Goal: Information Seeking & Learning: Learn about a topic

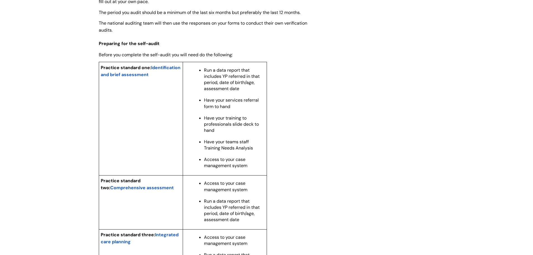
scroll to position [420, 0]
click at [156, 190] on span "Comprehensive assessment" at bounding box center [142, 187] width 64 height 6
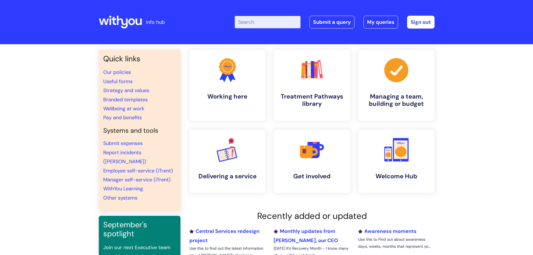
click at [283, 22] on input "Enter your search term here..." at bounding box center [268, 22] width 66 height 12
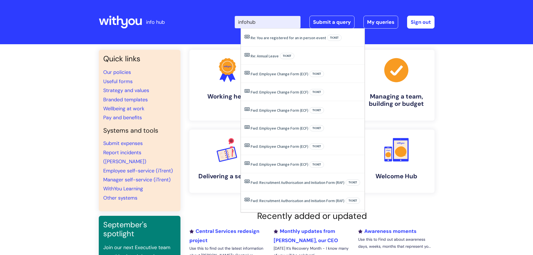
drag, startPoint x: 267, startPoint y: 25, endPoint x: 179, endPoint y: 13, distance: 89.5
click at [179, 13] on div "info hub Enter your search term here... infohub Search Submit a query My querie…" at bounding box center [267, 22] width 336 height 33
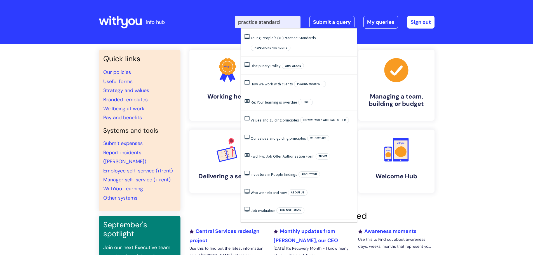
type input "practice standards"
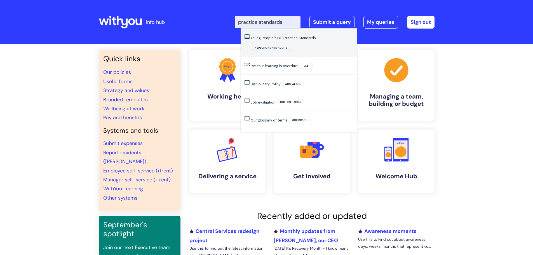
click at [295, 38] on span "Practice" at bounding box center [291, 37] width 14 height 5
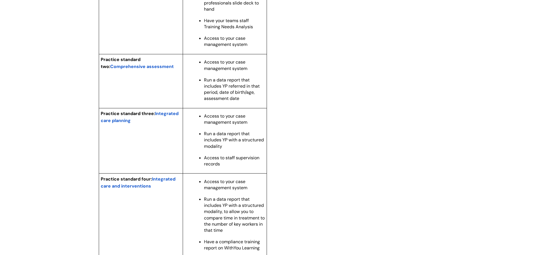
scroll to position [537, 0]
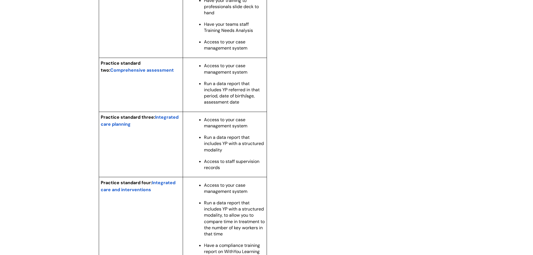
click at [165, 122] on span "Integrated care planning" at bounding box center [140, 120] width 78 height 13
